Goal: Task Accomplishment & Management: Contribute content

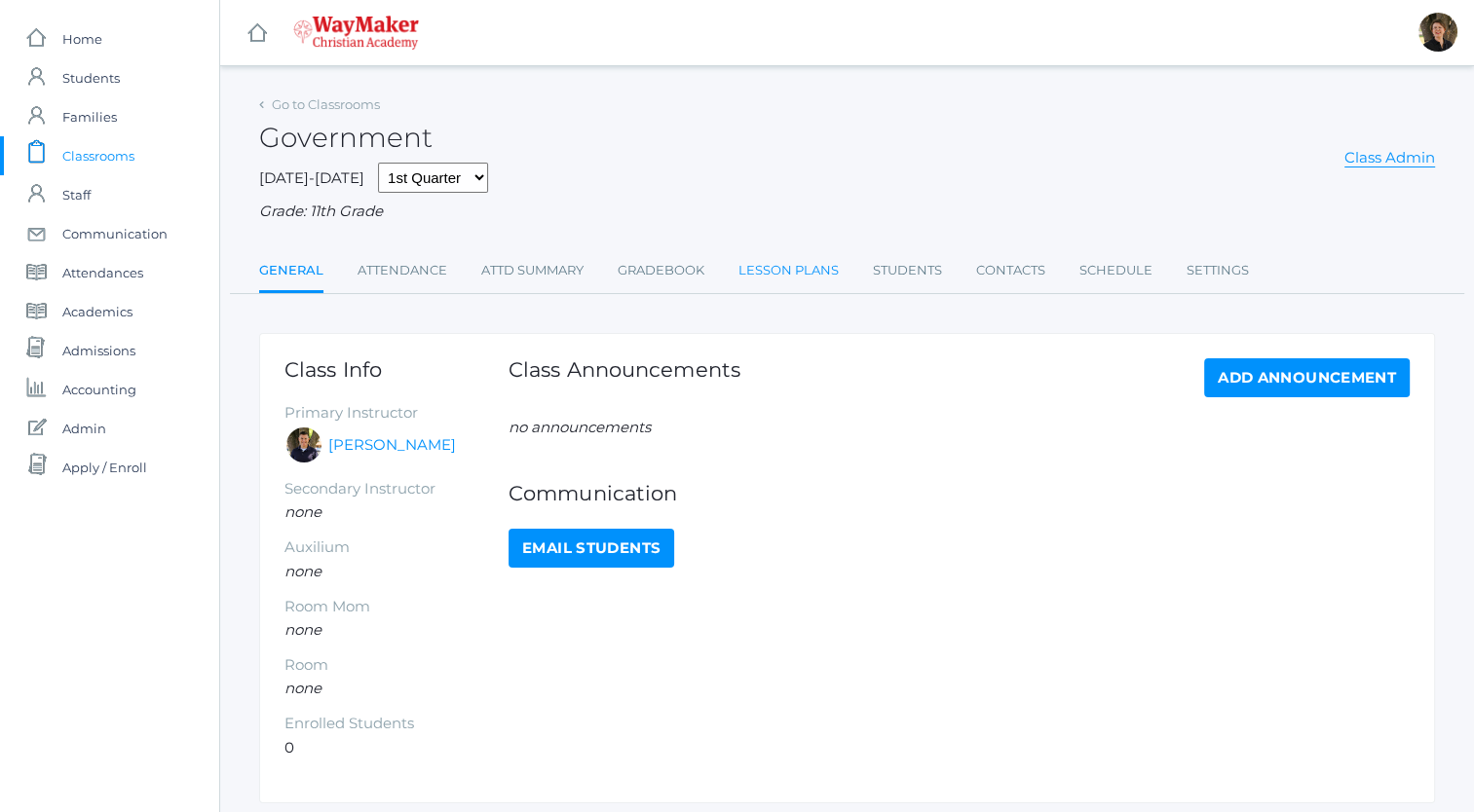
click at [753, 278] on link "Lesson Plans" at bounding box center [788, 270] width 100 height 39
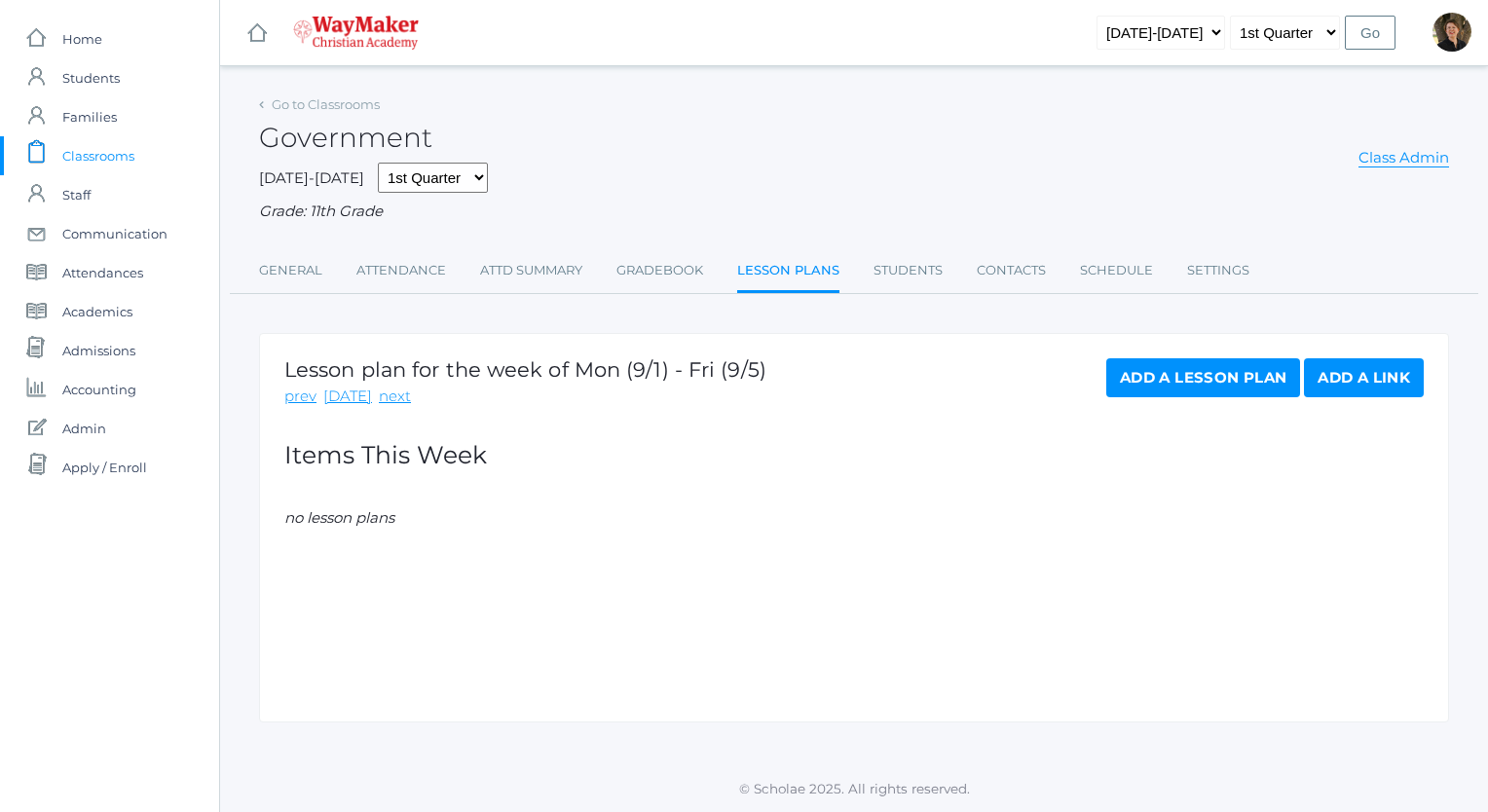
click at [1145, 381] on link "Add a Lesson Plan" at bounding box center [1203, 377] width 194 height 39
